Goal: Transaction & Acquisition: Purchase product/service

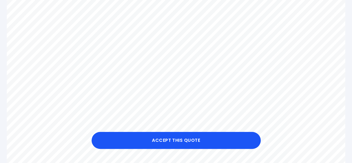
scroll to position [214, 0]
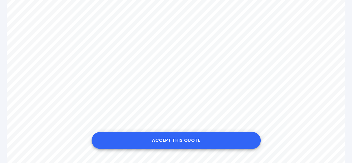
click at [164, 142] on button "Accept this Quote" at bounding box center [176, 140] width 169 height 17
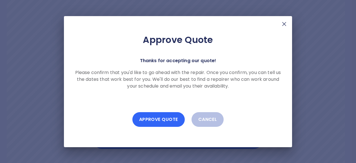
click at [152, 120] on button "Approve Quote" at bounding box center [158, 119] width 52 height 15
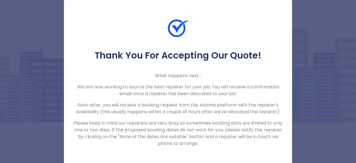
scroll to position [2, 0]
